Goal: Transaction & Acquisition: Purchase product/service

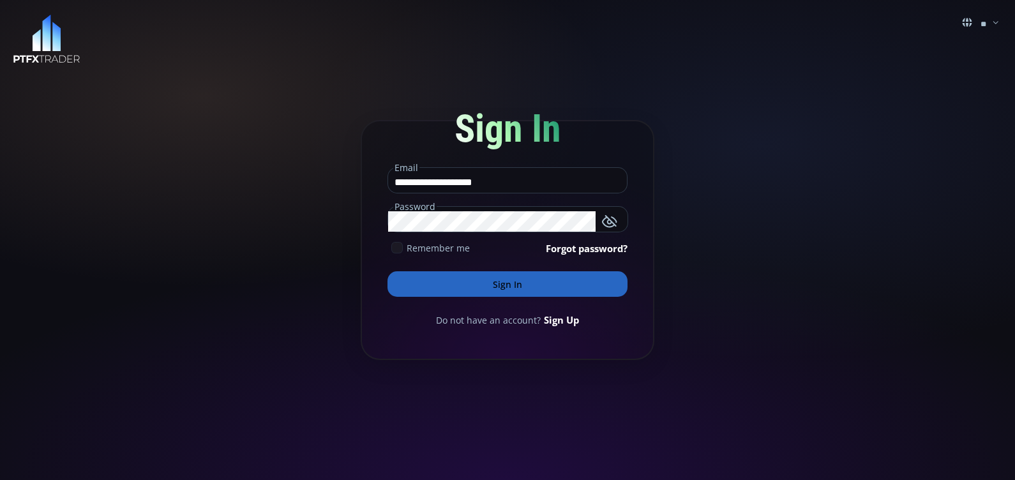
click at [397, 247] on icon at bounding box center [396, 247] width 11 height 11
click at [489, 282] on button "Sign In" at bounding box center [508, 284] width 240 height 26
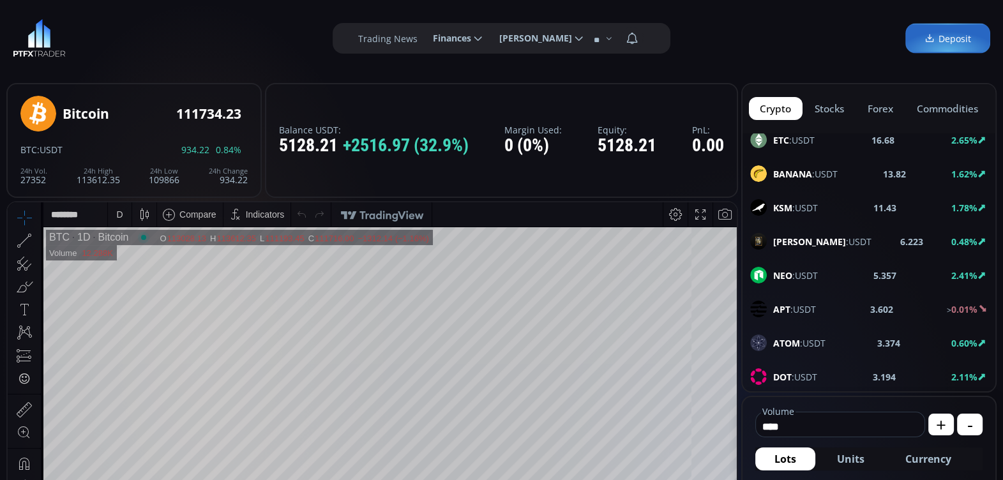
scroll to position [379, 0]
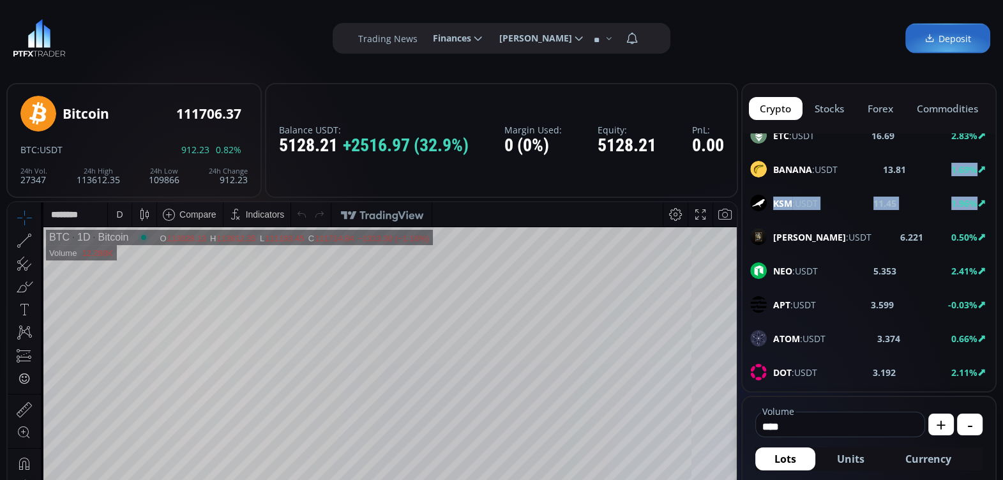
drag, startPoint x: 996, startPoint y: 174, endPoint x: 997, endPoint y: 183, distance: 8.4
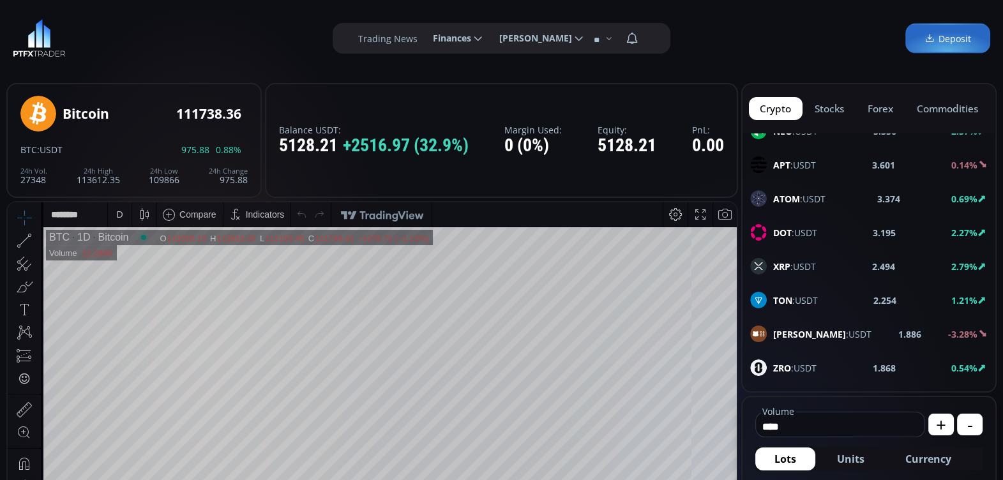
scroll to position [536, 0]
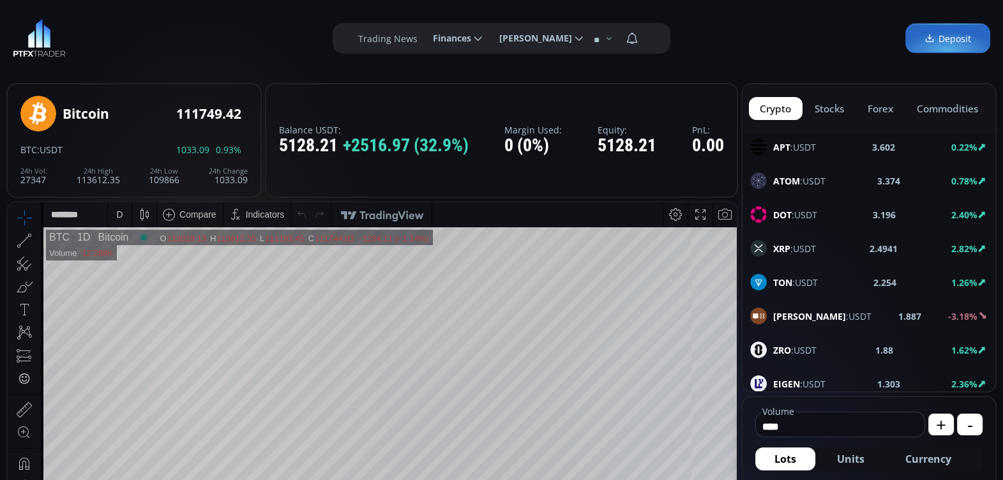
click at [760, 308] on use at bounding box center [758, 316] width 17 height 17
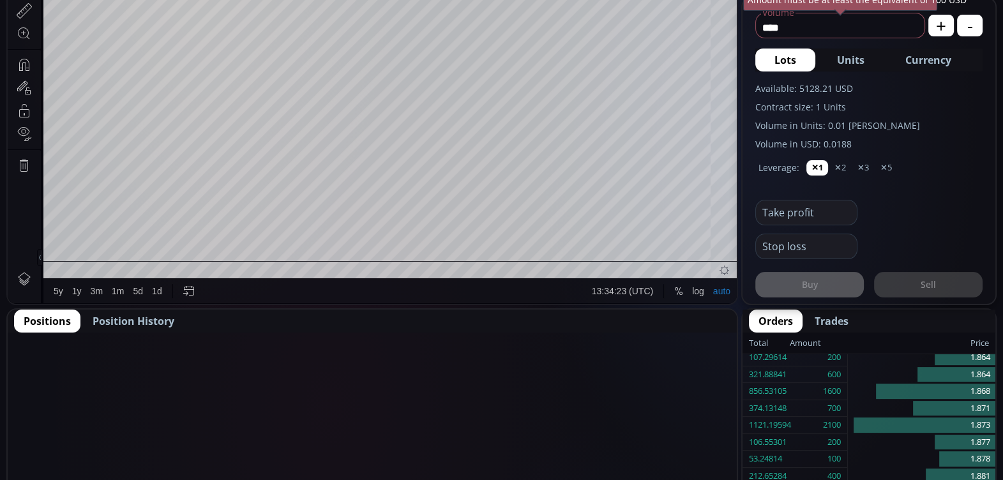
scroll to position [405, 0]
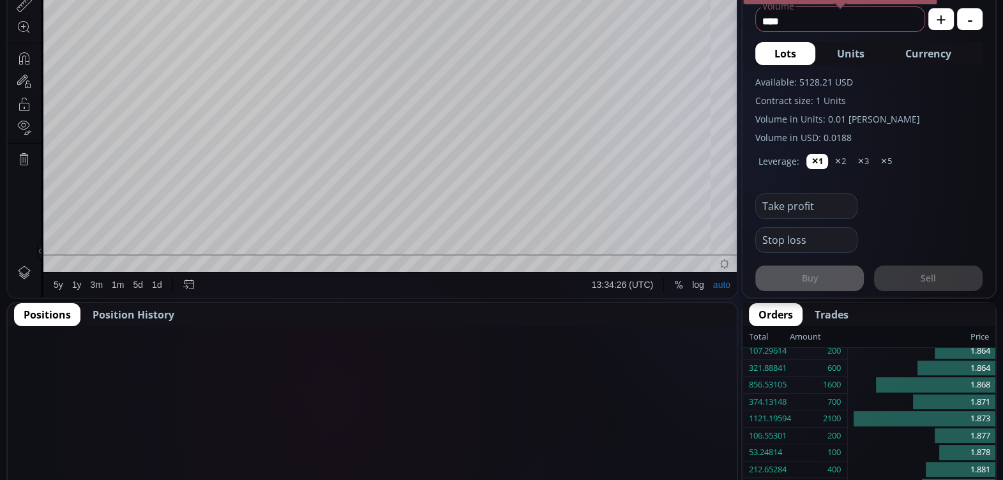
click at [154, 312] on span "Position History" at bounding box center [134, 314] width 82 height 15
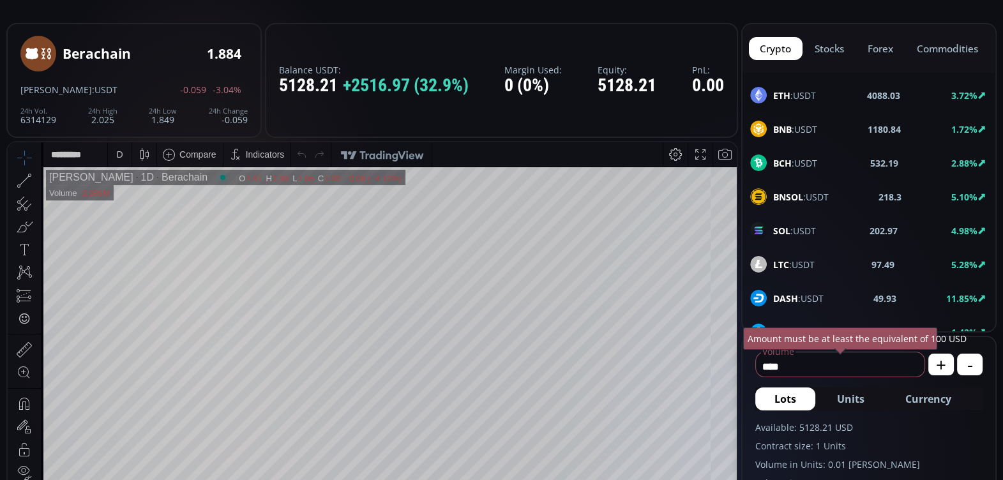
scroll to position [56, 0]
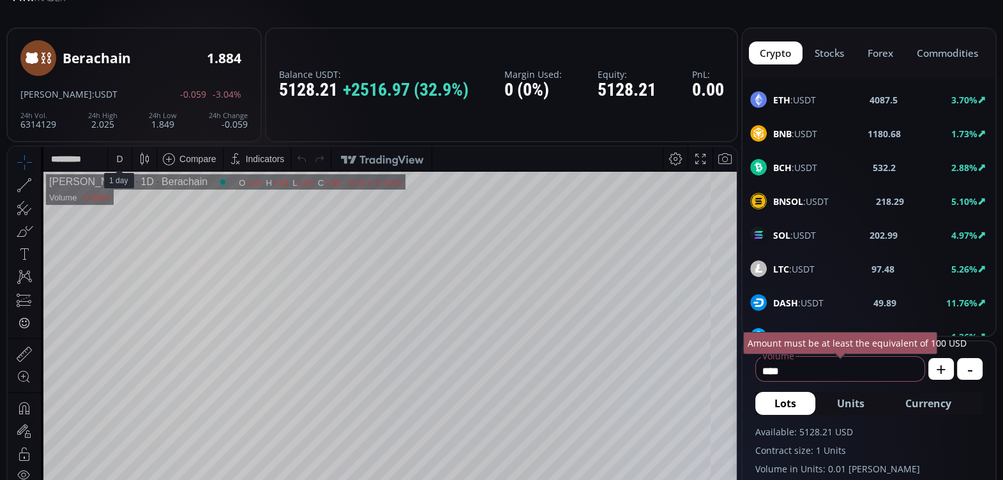
click at [114, 156] on div "D" at bounding box center [119, 159] width 11 height 24
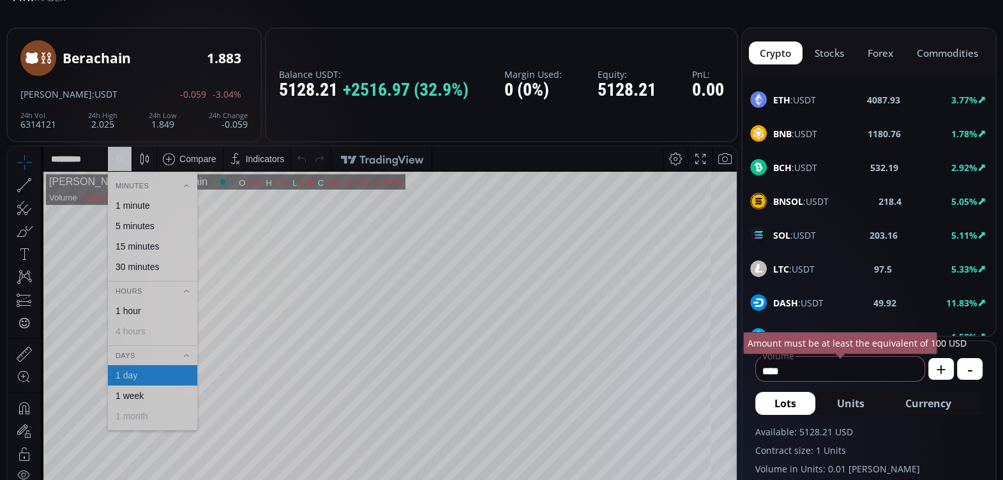
click at [137, 310] on div "1 hour" at bounding box center [129, 311] width 26 height 10
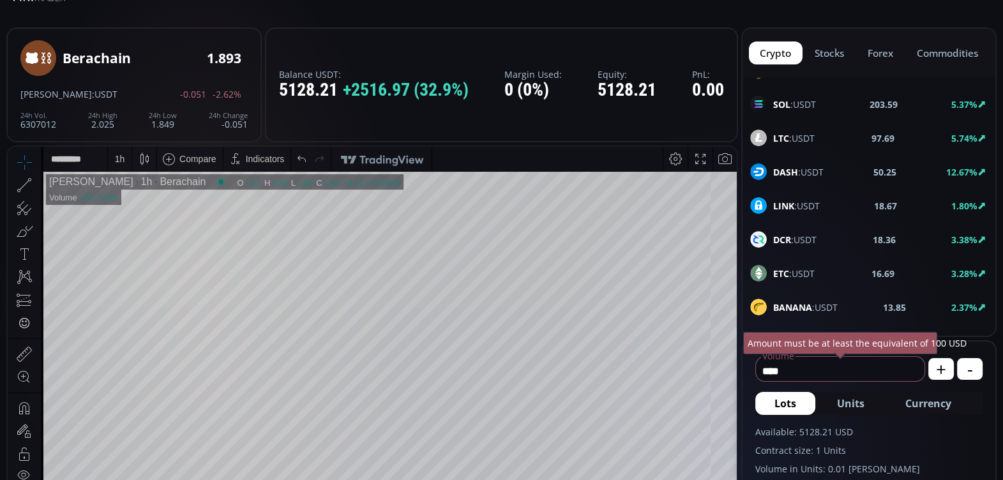
scroll to position [171, 0]
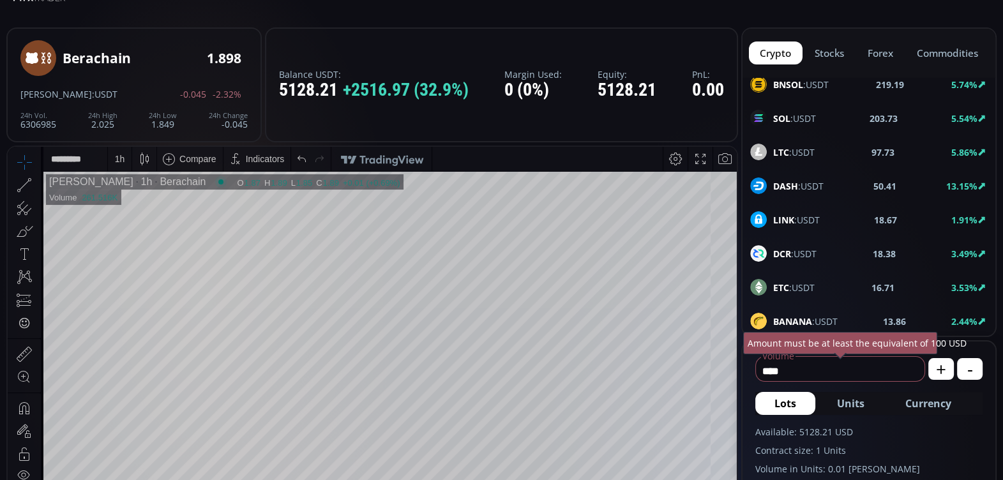
click at [782, 183] on b "DASH" at bounding box center [785, 186] width 25 height 12
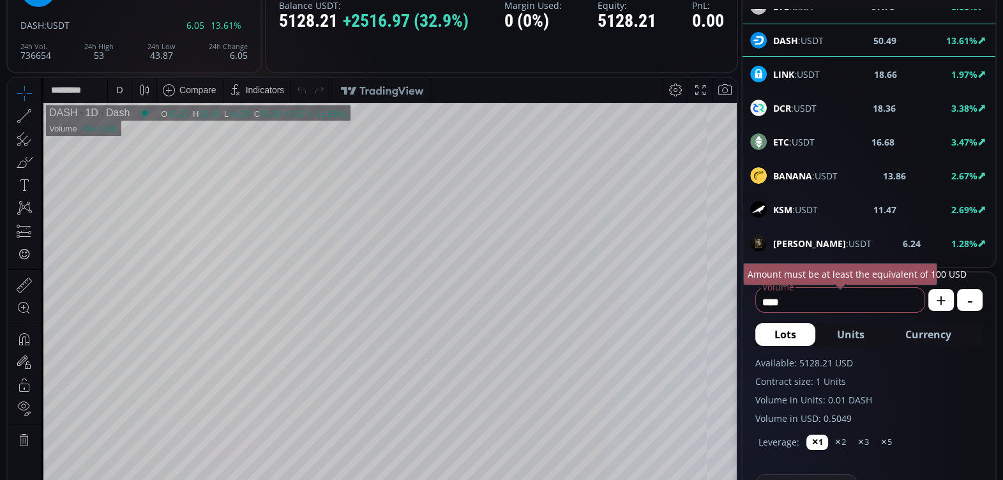
scroll to position [127, 0]
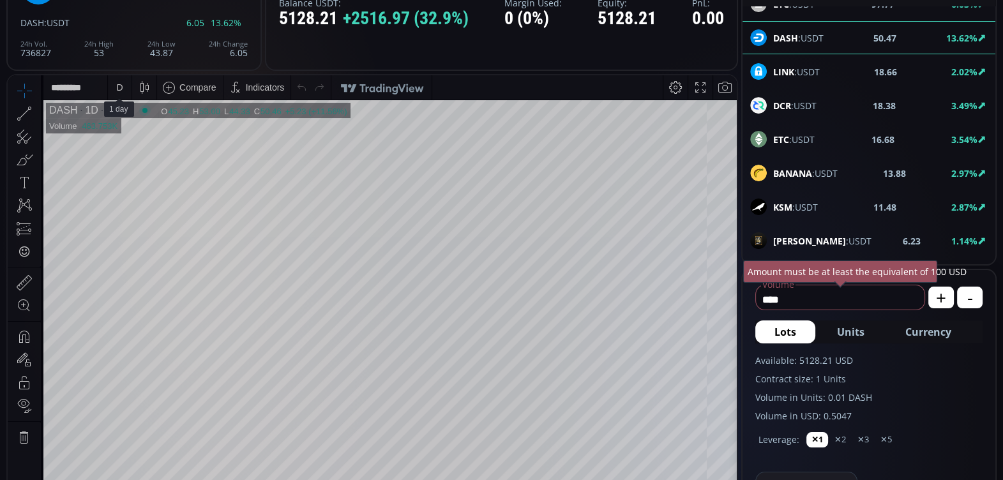
click at [119, 86] on div "D" at bounding box center [119, 87] width 6 height 10
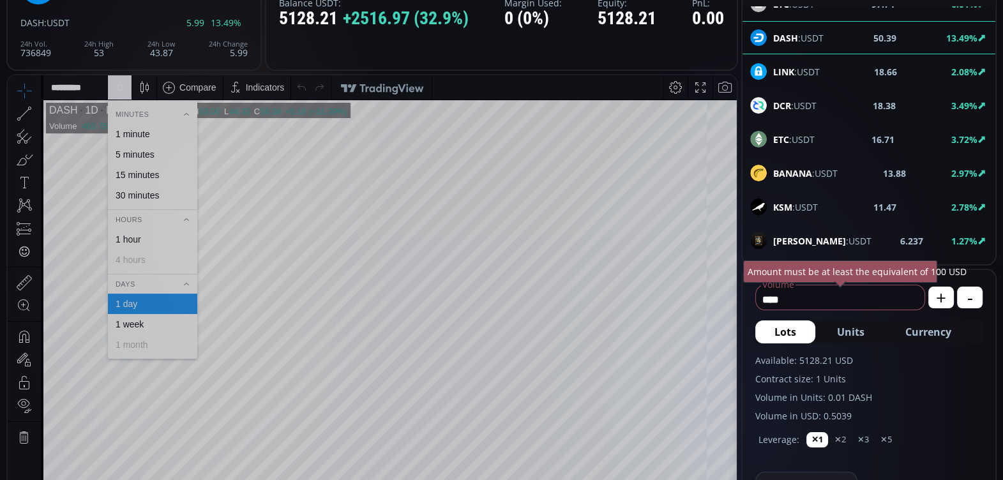
click at [135, 238] on div "1 hour" at bounding box center [129, 239] width 26 height 10
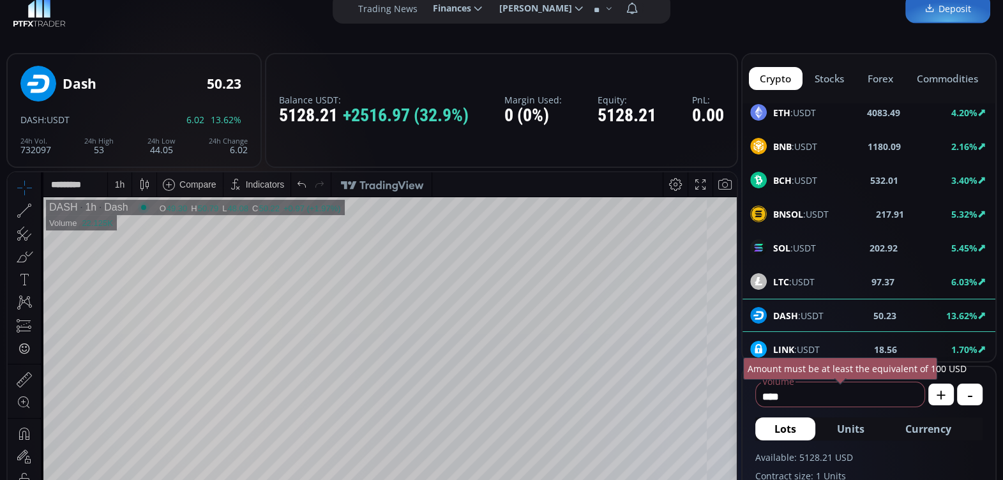
scroll to position [54, 0]
